Goal: Navigation & Orientation: Find specific page/section

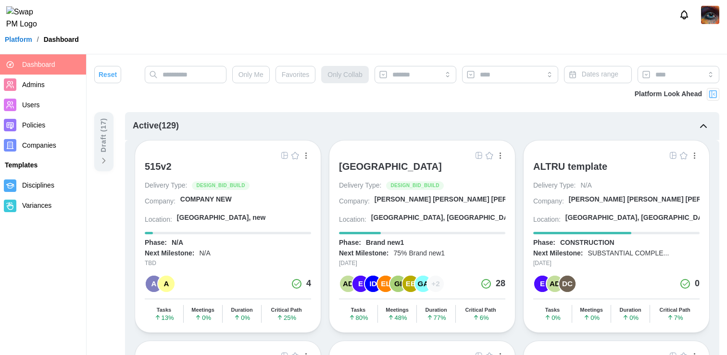
scroll to position [7, 0]
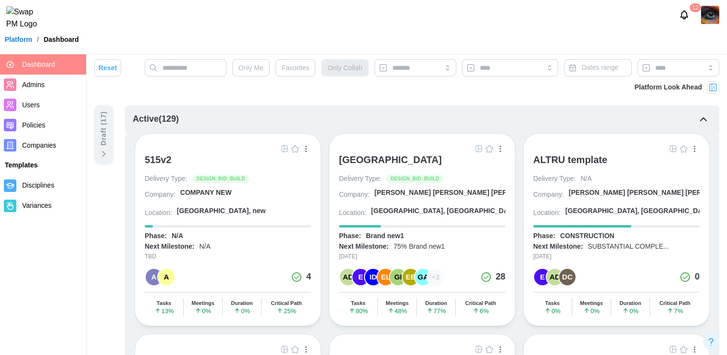
click at [477, 149] on img "button" at bounding box center [479, 149] width 8 height 8
click at [378, 160] on div "[GEOGRAPHIC_DATA]" at bounding box center [390, 160] width 103 height 12
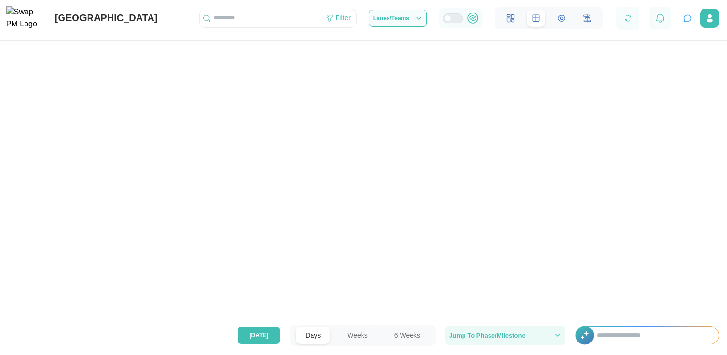
click at [512, 337] on span "Jump To Phase/Milestone" at bounding box center [487, 335] width 76 height 6
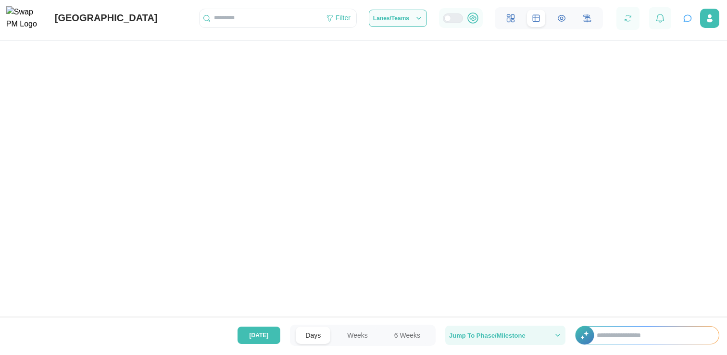
click at [512, 337] on span "Jump To Phase/Milestone" at bounding box center [487, 335] width 76 height 6
click at [528, 337] on div "Jump To Phase/Milestone" at bounding box center [498, 335] width 99 height 6
click at [552, 337] on div "Jump To Phase/Milestone" at bounding box center [505, 335] width 112 height 8
click at [559, 337] on icon "button" at bounding box center [558, 335] width 8 height 8
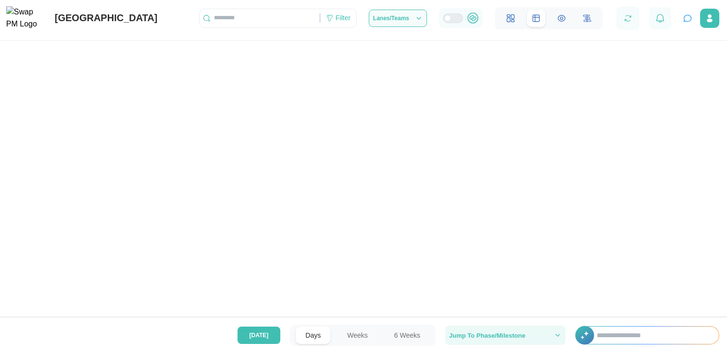
click at [523, 336] on span "Jump To Phase/Milestone" at bounding box center [487, 335] width 76 height 6
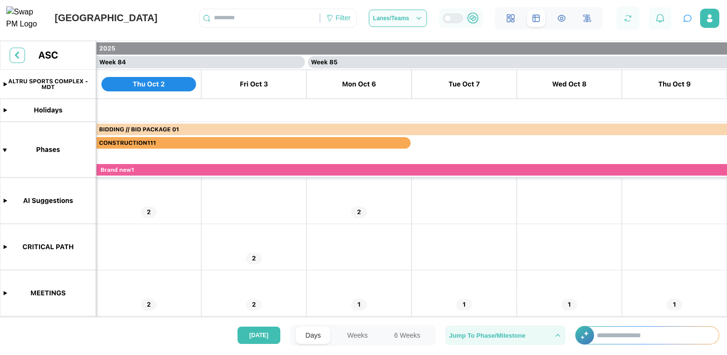
scroll to position [0, 43932]
click at [523, 336] on span "Jump To Phase/Milestone" at bounding box center [487, 335] width 76 height 6
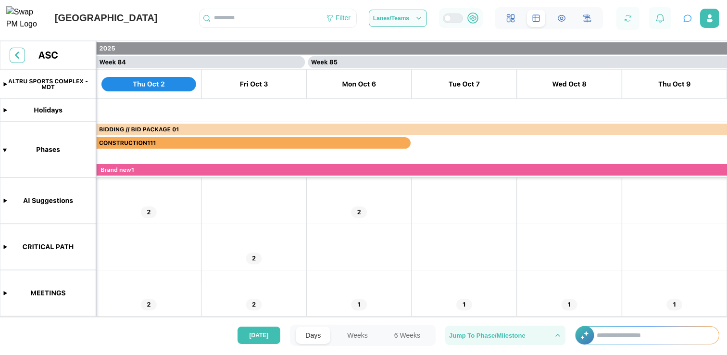
click at [523, 336] on span "Jump To Phase/Milestone" at bounding box center [487, 335] width 76 height 6
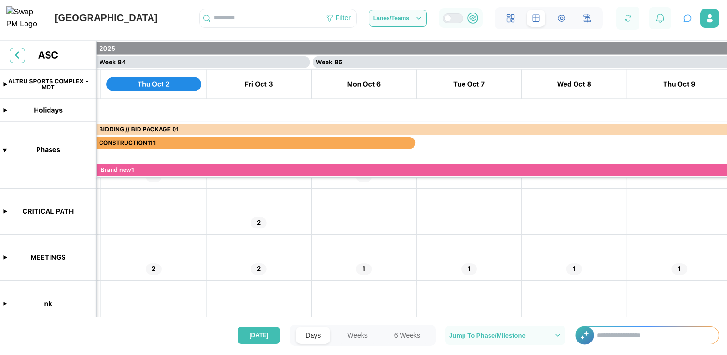
scroll to position [0, 43918]
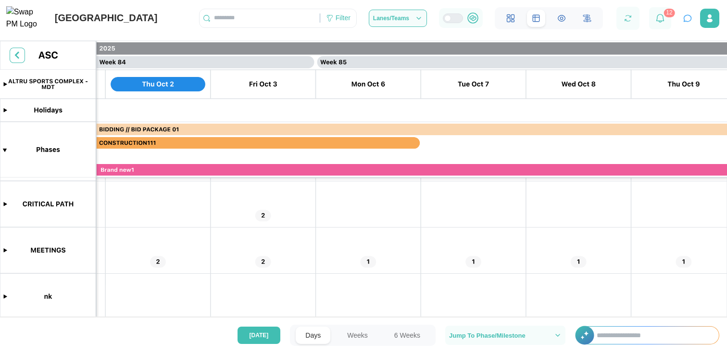
click at [587, 23] on icon at bounding box center [587, 18] width 9 height 9
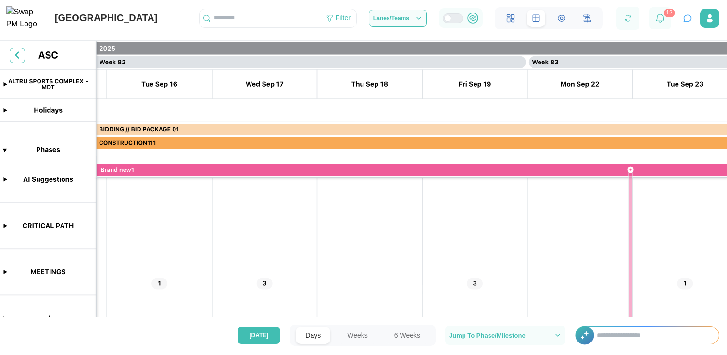
scroll to position [0, 42958]
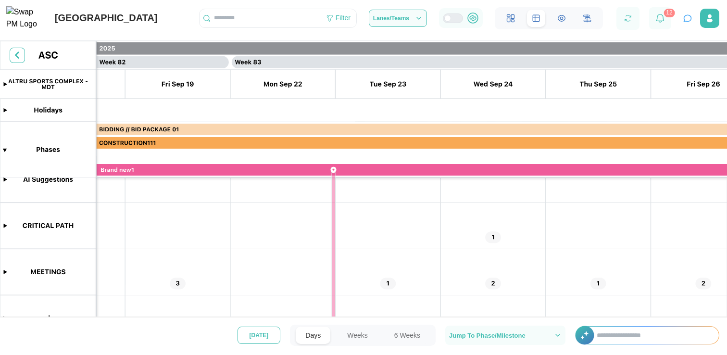
click at [247, 330] on button "[DATE]" at bounding box center [258, 334] width 43 height 17
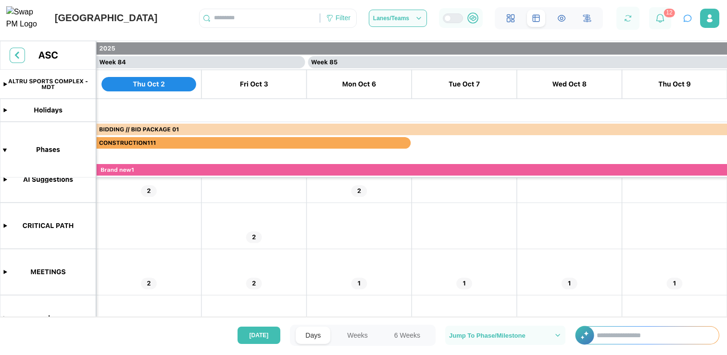
scroll to position [0, 0]
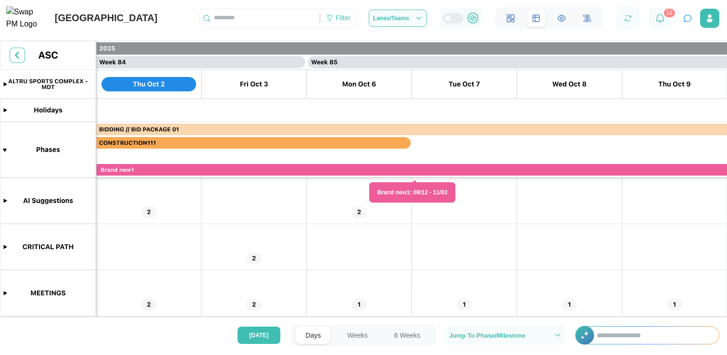
click at [360, 212] on canvas at bounding box center [363, 184] width 727 height 287
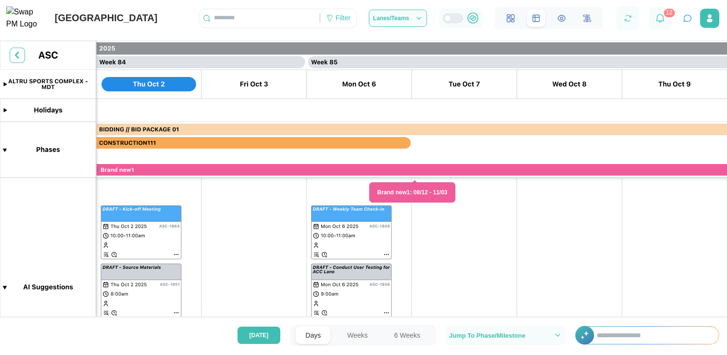
click at [360, 212] on canvas at bounding box center [363, 184] width 727 height 287
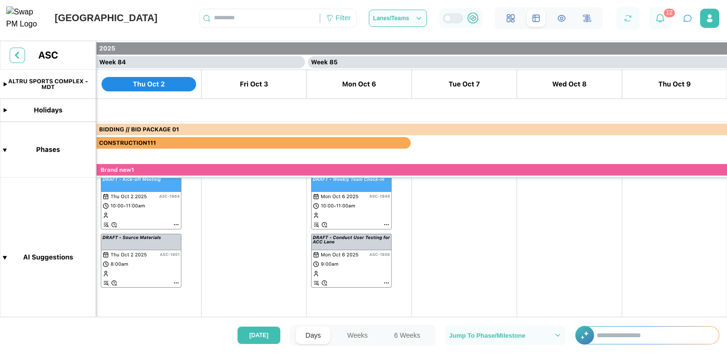
click at [387, 224] on canvas at bounding box center [363, 184] width 727 height 287
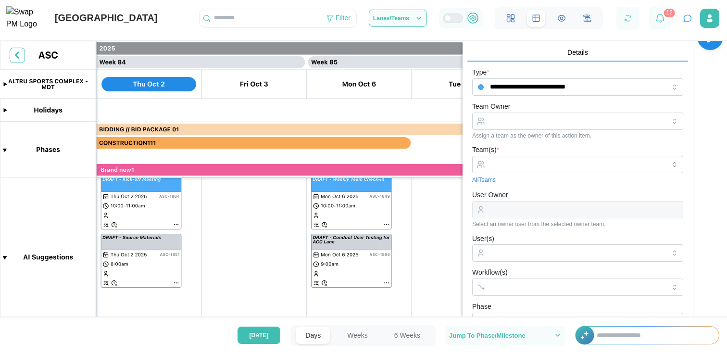
scroll to position [0, 0]
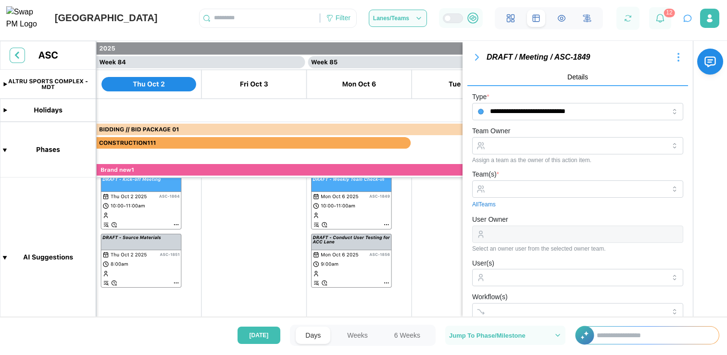
click at [478, 56] on icon "button" at bounding box center [477, 57] width 12 height 12
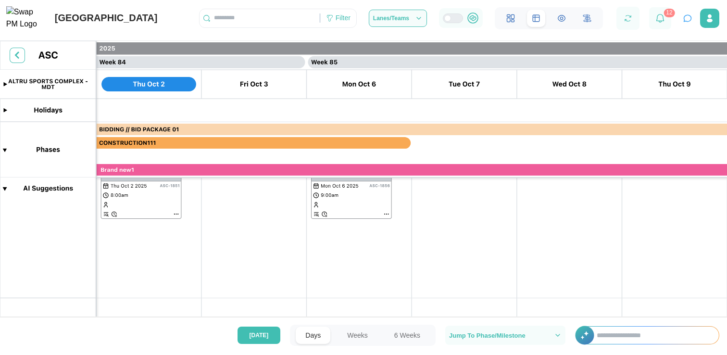
scroll to position [207, 0]
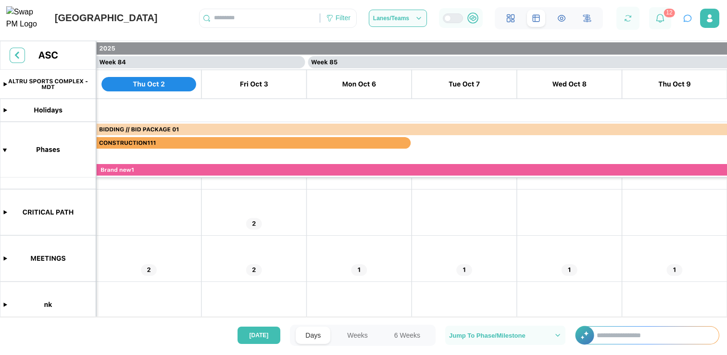
click at [444, 208] on canvas at bounding box center [363, 184] width 727 height 287
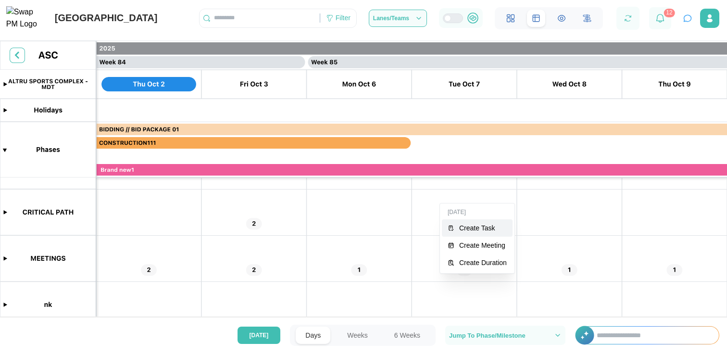
click at [463, 229] on div "Create Task" at bounding box center [483, 228] width 48 height 8
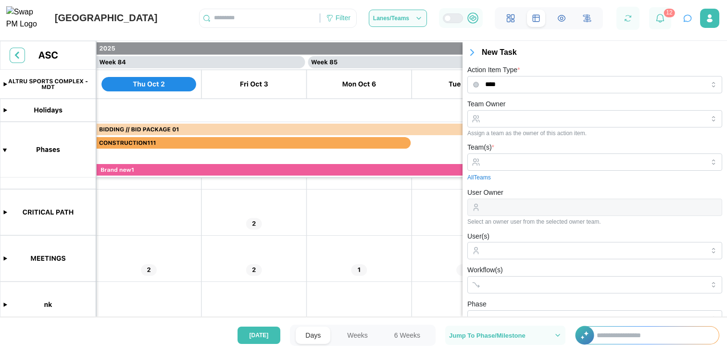
scroll to position [174, 0]
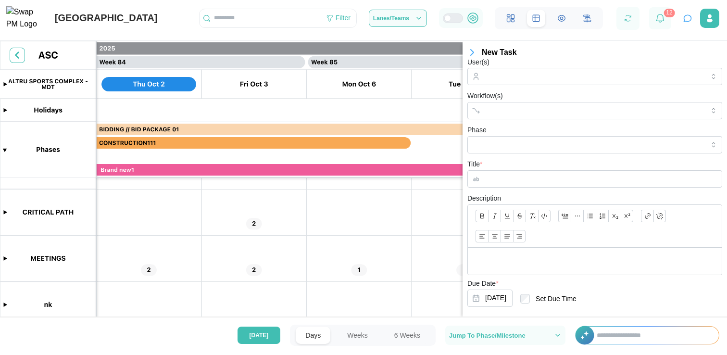
click at [421, 235] on canvas at bounding box center [363, 184] width 727 height 287
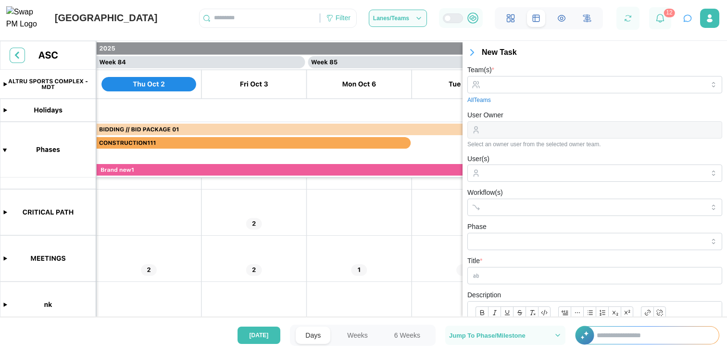
scroll to position [0, 0]
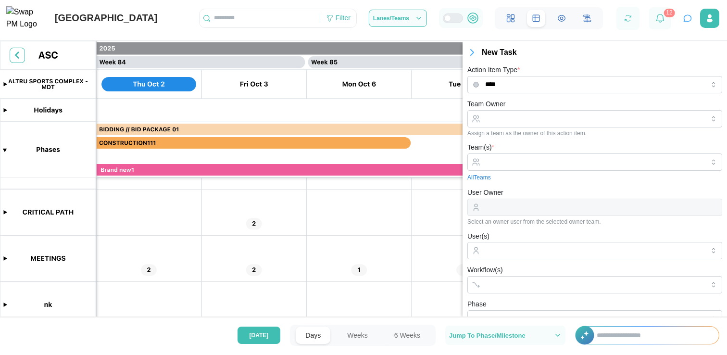
click at [471, 50] on icon "button" at bounding box center [472, 53] width 3 height 6
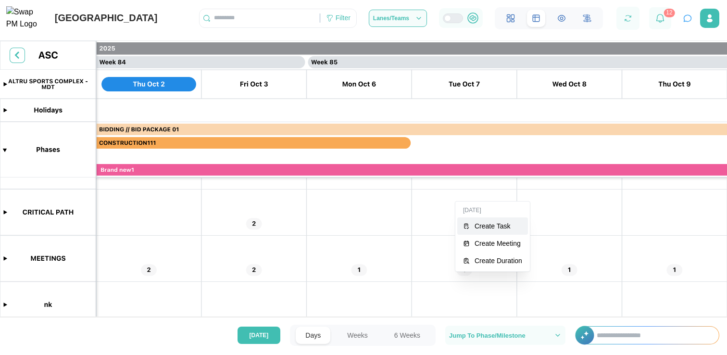
click at [476, 222] on div "Create Task" at bounding box center [498, 226] width 48 height 8
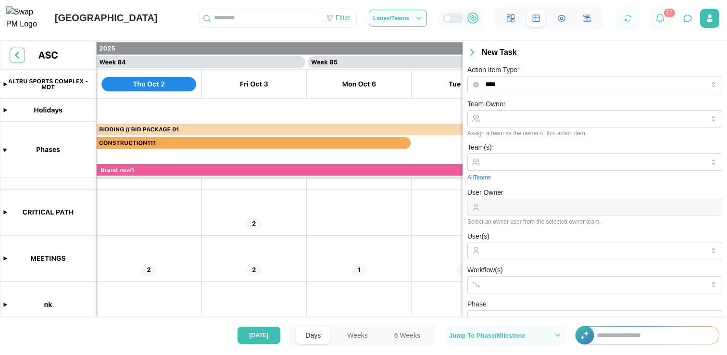
click at [475, 52] on icon "button" at bounding box center [472, 53] width 12 height 12
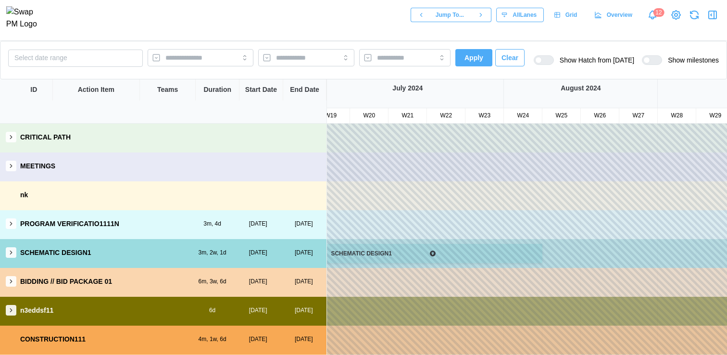
scroll to position [0, 743]
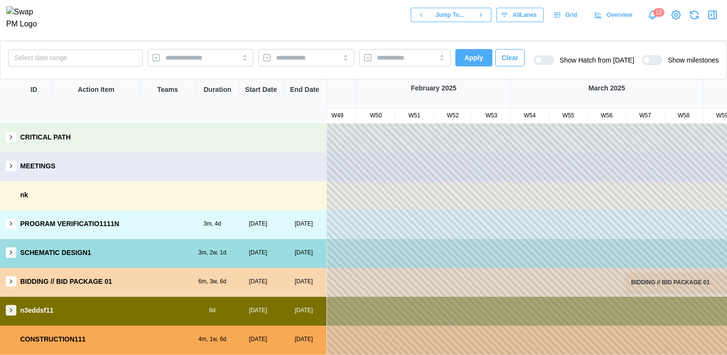
click at [547, 57] on div at bounding box center [544, 60] width 20 height 10
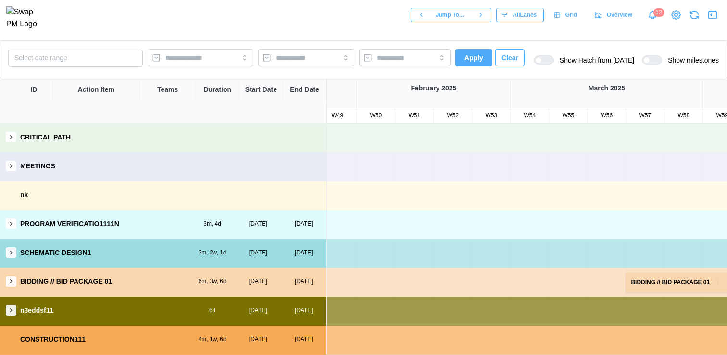
click at [547, 58] on div at bounding box center [548, 60] width 12 height 9
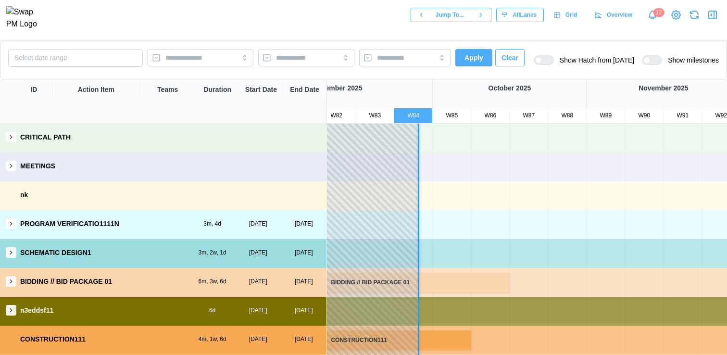
click at [543, 60] on div at bounding box center [548, 60] width 12 height 9
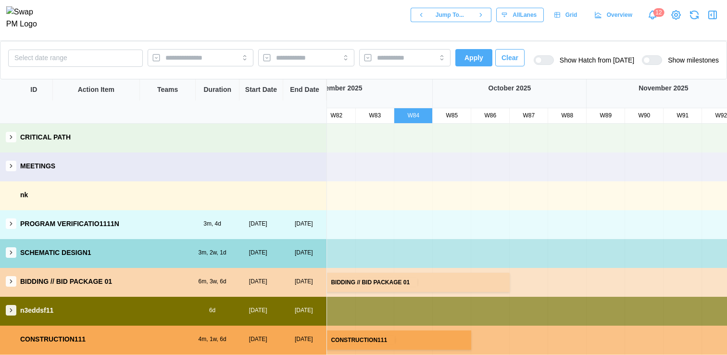
click at [543, 60] on div at bounding box center [548, 60] width 12 height 9
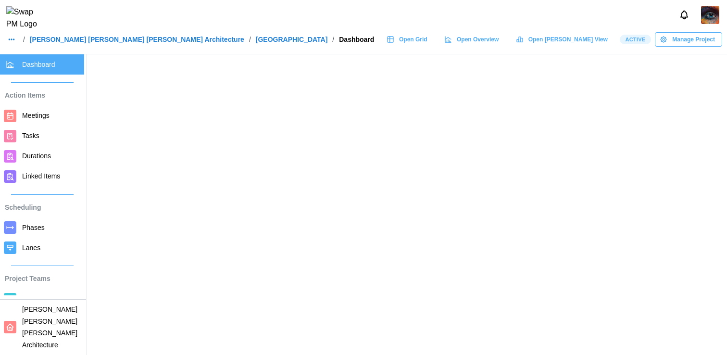
click at [37, 300] on span "Teams" at bounding box center [32, 299] width 20 height 8
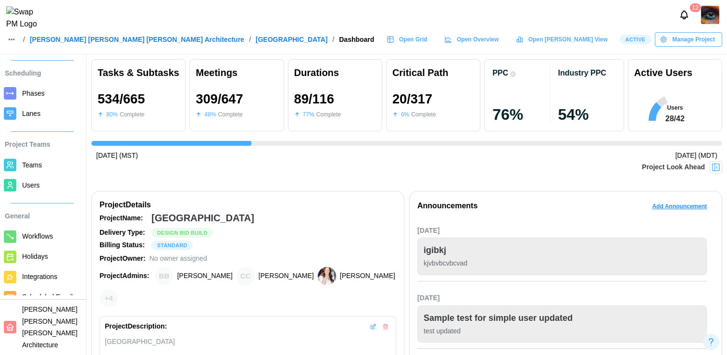
scroll to position [0, 6978]
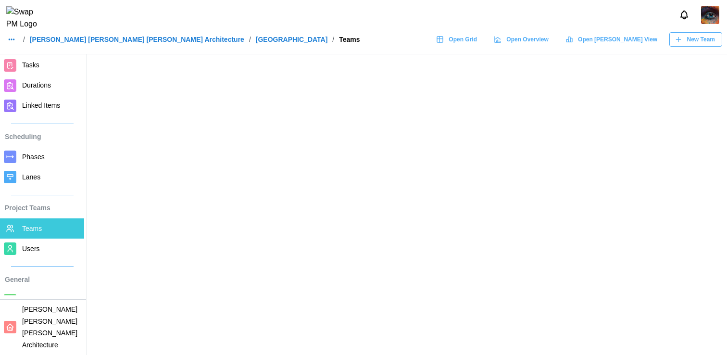
scroll to position [72, 0]
click at [40, 246] on span "Users" at bounding box center [51, 248] width 58 height 12
click at [42, 244] on span "Users" at bounding box center [51, 248] width 58 height 12
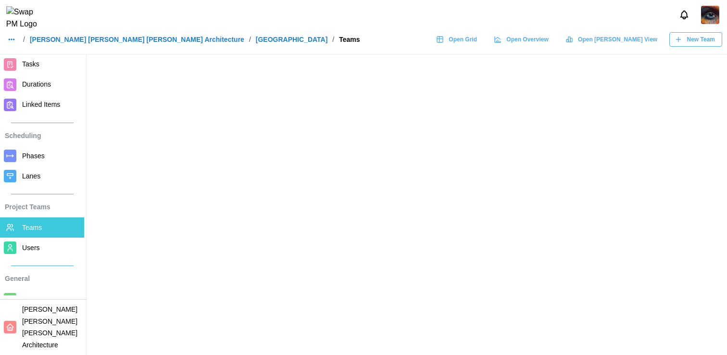
click at [42, 244] on span "Users" at bounding box center [51, 248] width 58 height 12
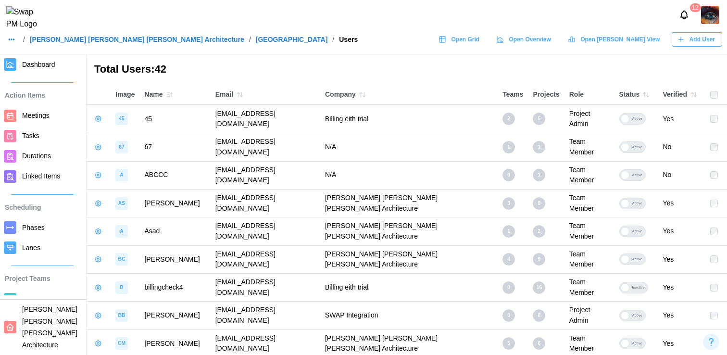
scroll to position [134, 0]
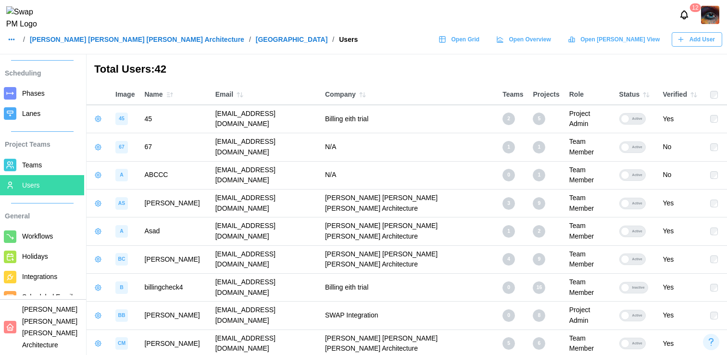
click at [44, 163] on span "Teams" at bounding box center [51, 165] width 58 height 12
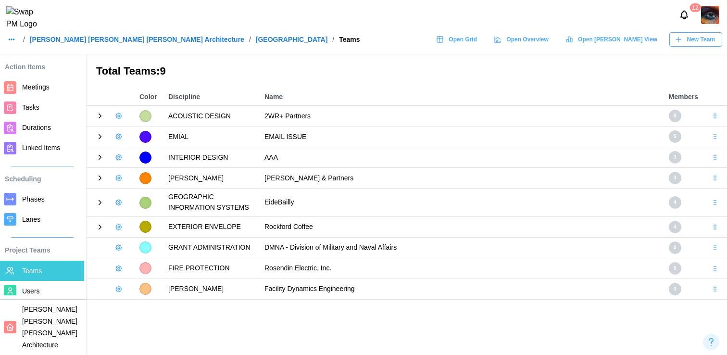
scroll to position [47, 0]
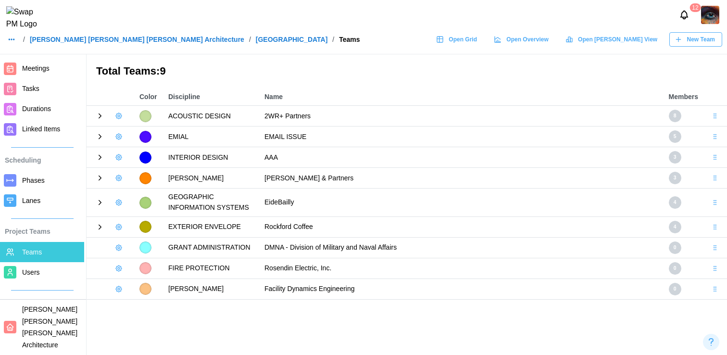
click at [36, 279] on link "Users" at bounding box center [42, 272] width 84 height 20
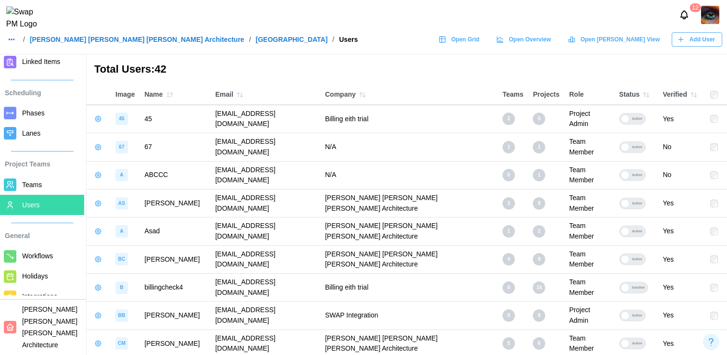
scroll to position [122, 0]
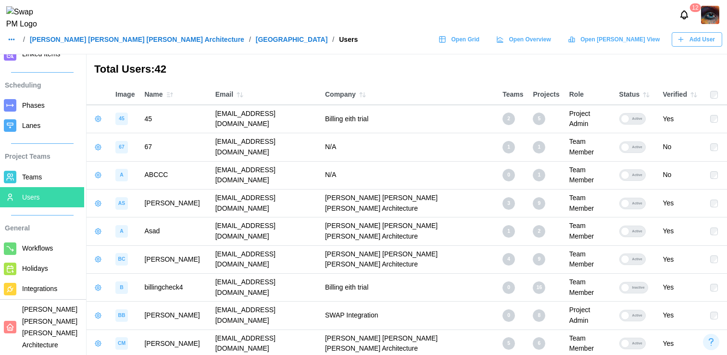
click at [36, 180] on span "Teams" at bounding box center [32, 177] width 20 height 8
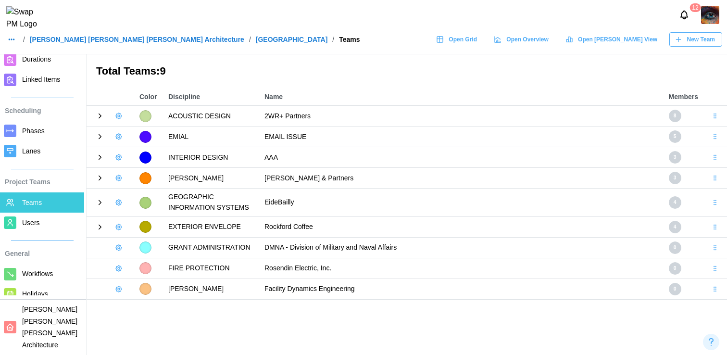
scroll to position [121, 0]
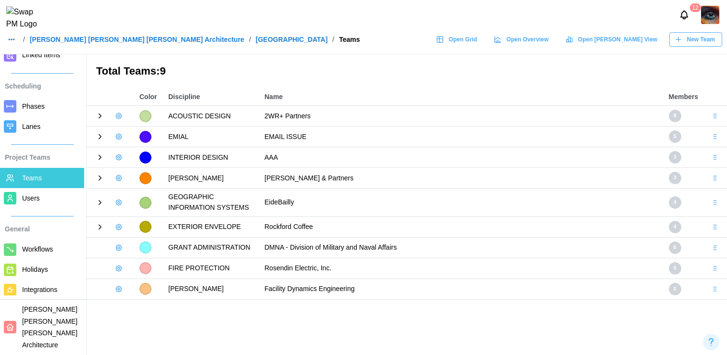
click at [30, 197] on span "Users" at bounding box center [31, 198] width 18 height 8
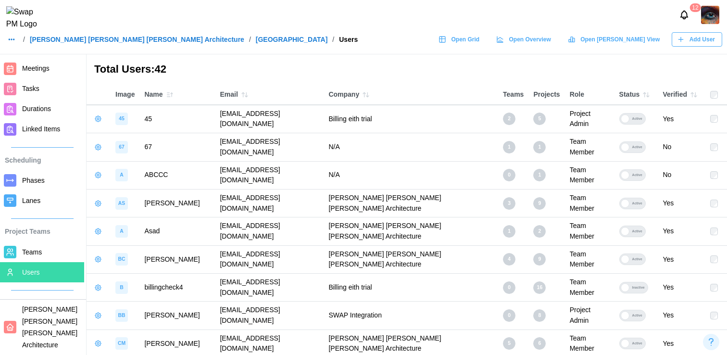
scroll to position [54, 0]
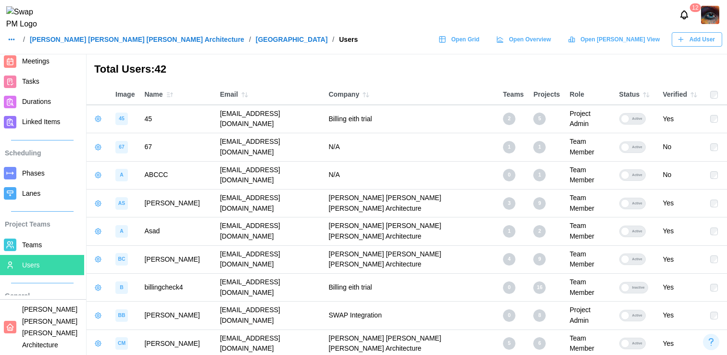
click at [29, 246] on span "Teams" at bounding box center [32, 245] width 20 height 8
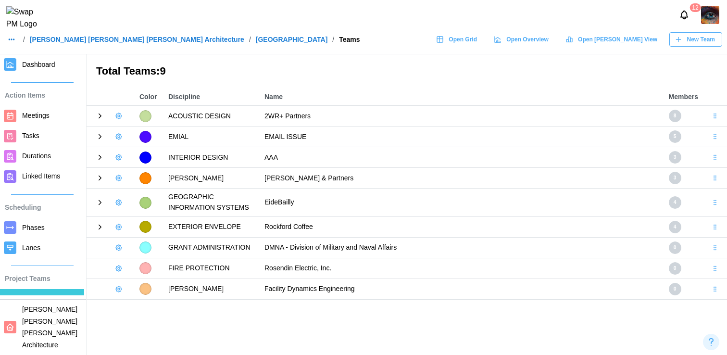
click at [99, 202] on icon at bounding box center [100, 202] width 9 height 9
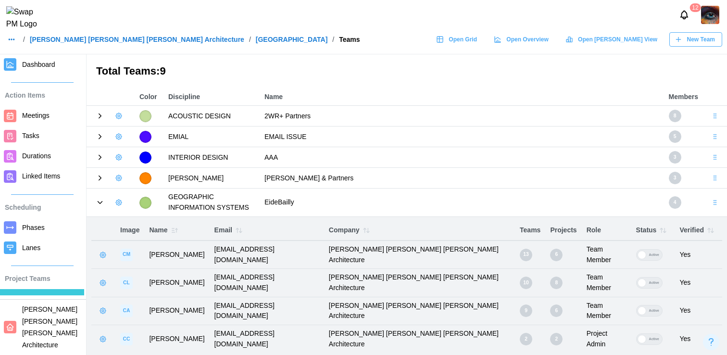
click at [99, 202] on icon at bounding box center [100, 202] width 9 height 9
